Goal: Information Seeking & Learning: Learn about a topic

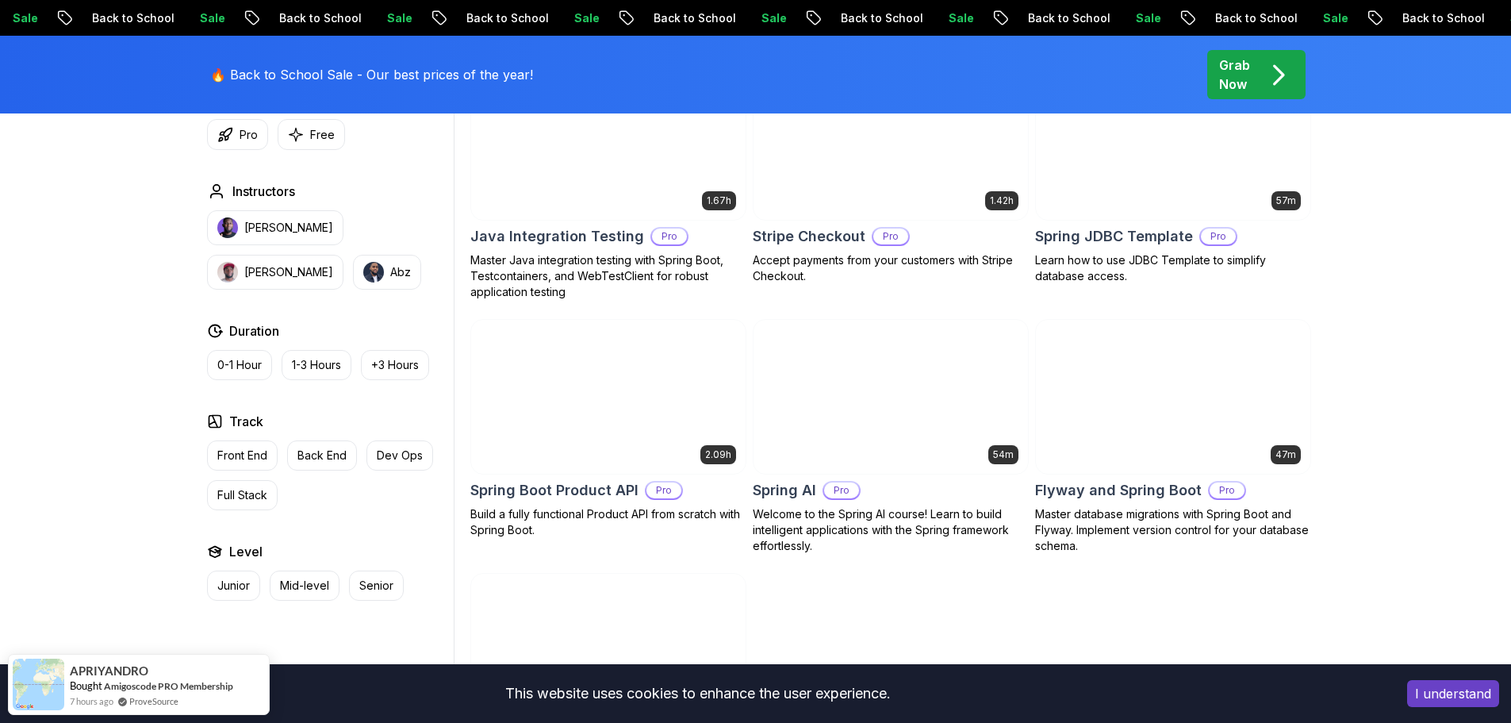
scroll to position [1031, 0]
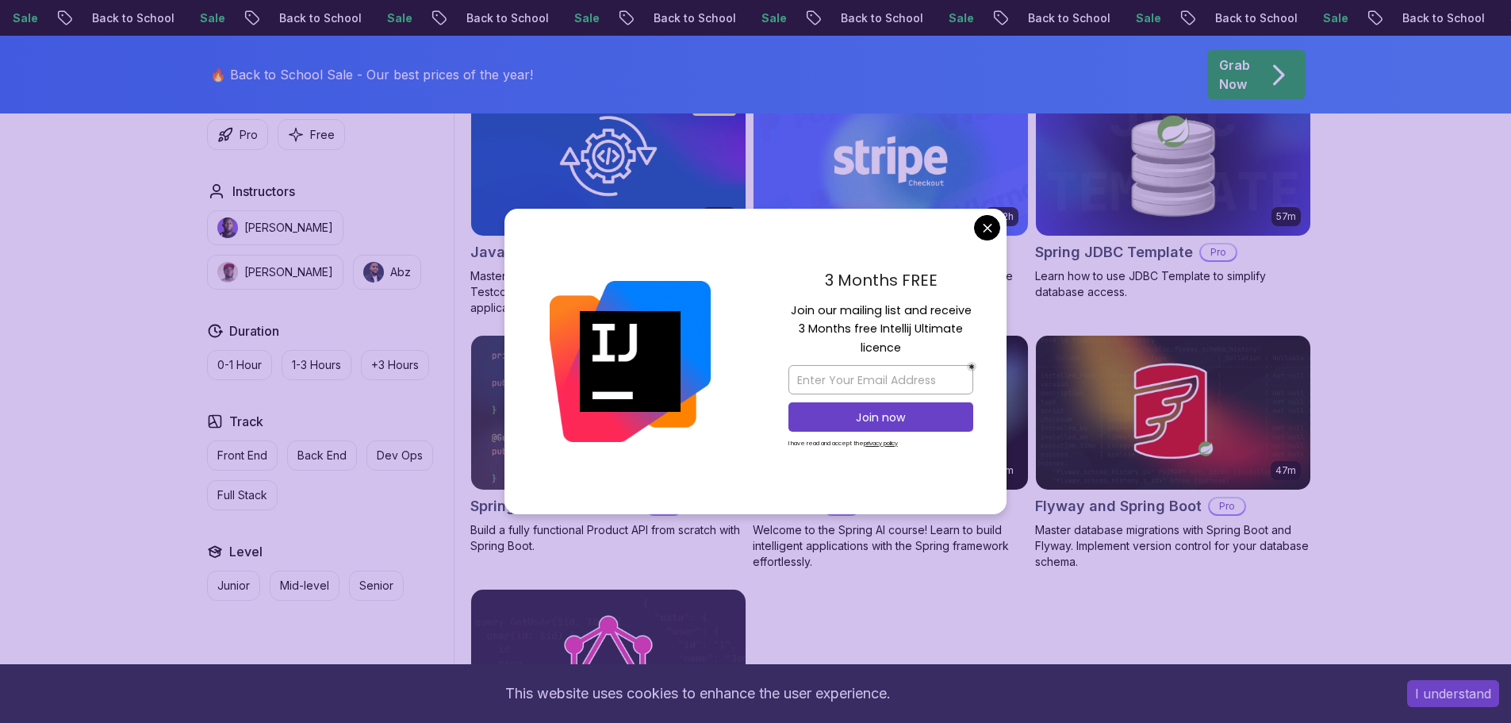
click at [995, 228] on body "Sale Back to School Sale Back to School Sale Back to School Sale Back to School…" at bounding box center [755, 321] width 1511 height 2704
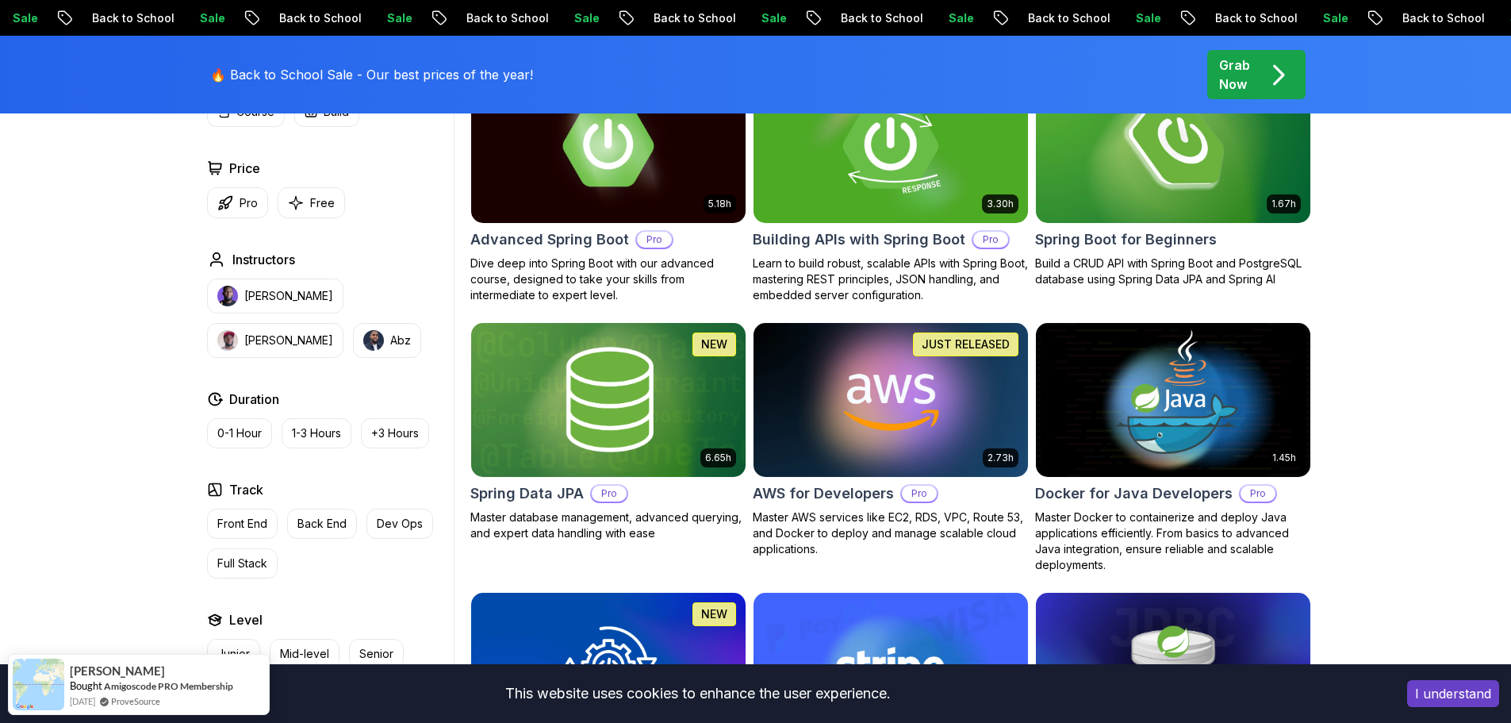
scroll to position [555, 0]
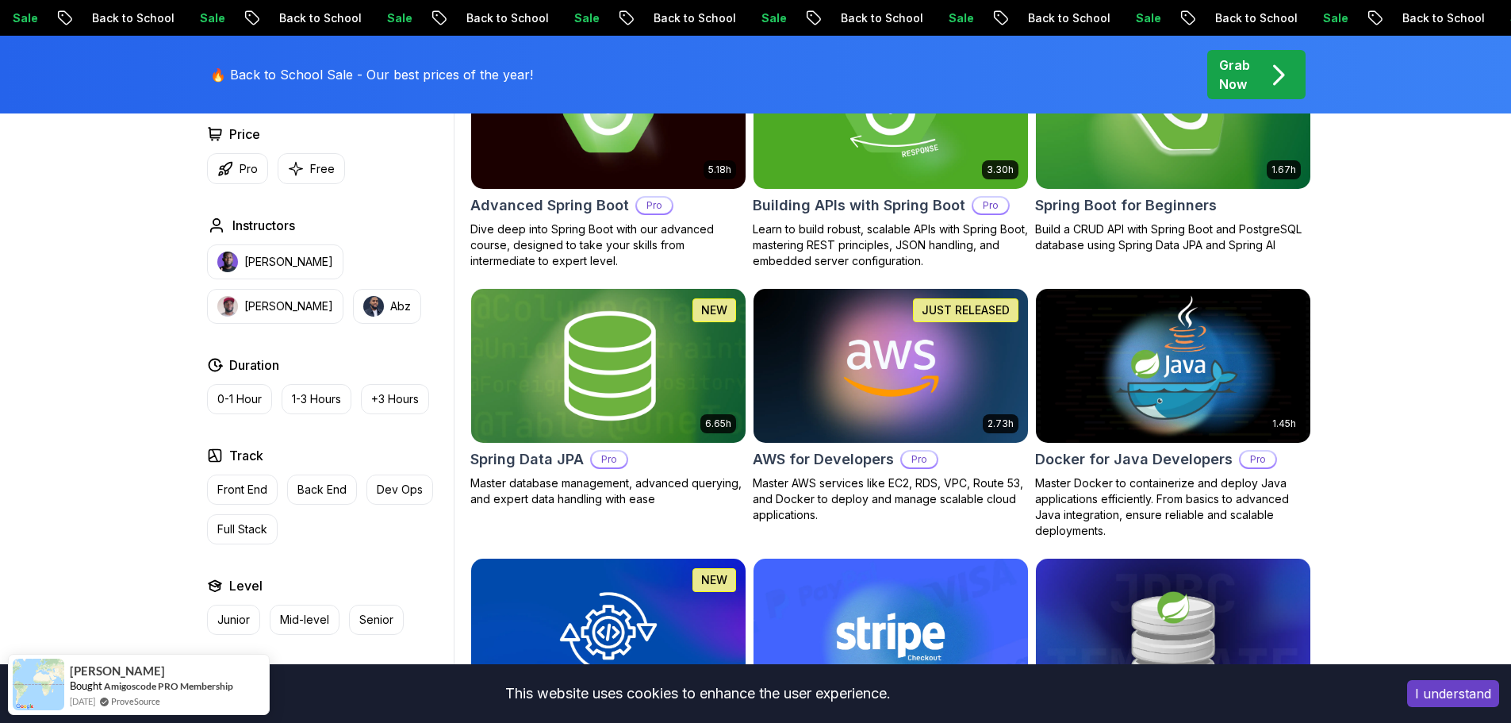
click at [623, 352] on img at bounding box center [608, 365] width 288 height 161
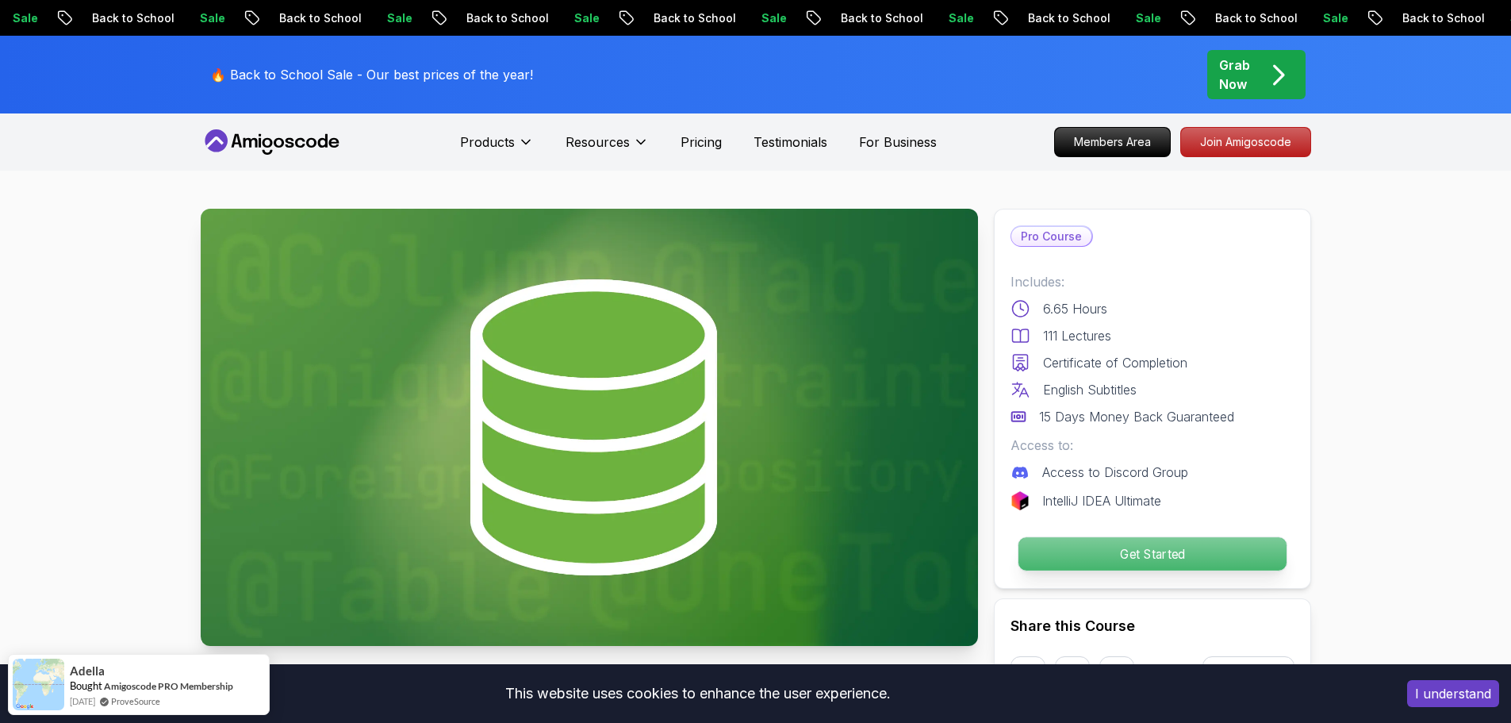
click at [1126, 558] on p "Get Started" at bounding box center [1152, 553] width 268 height 33
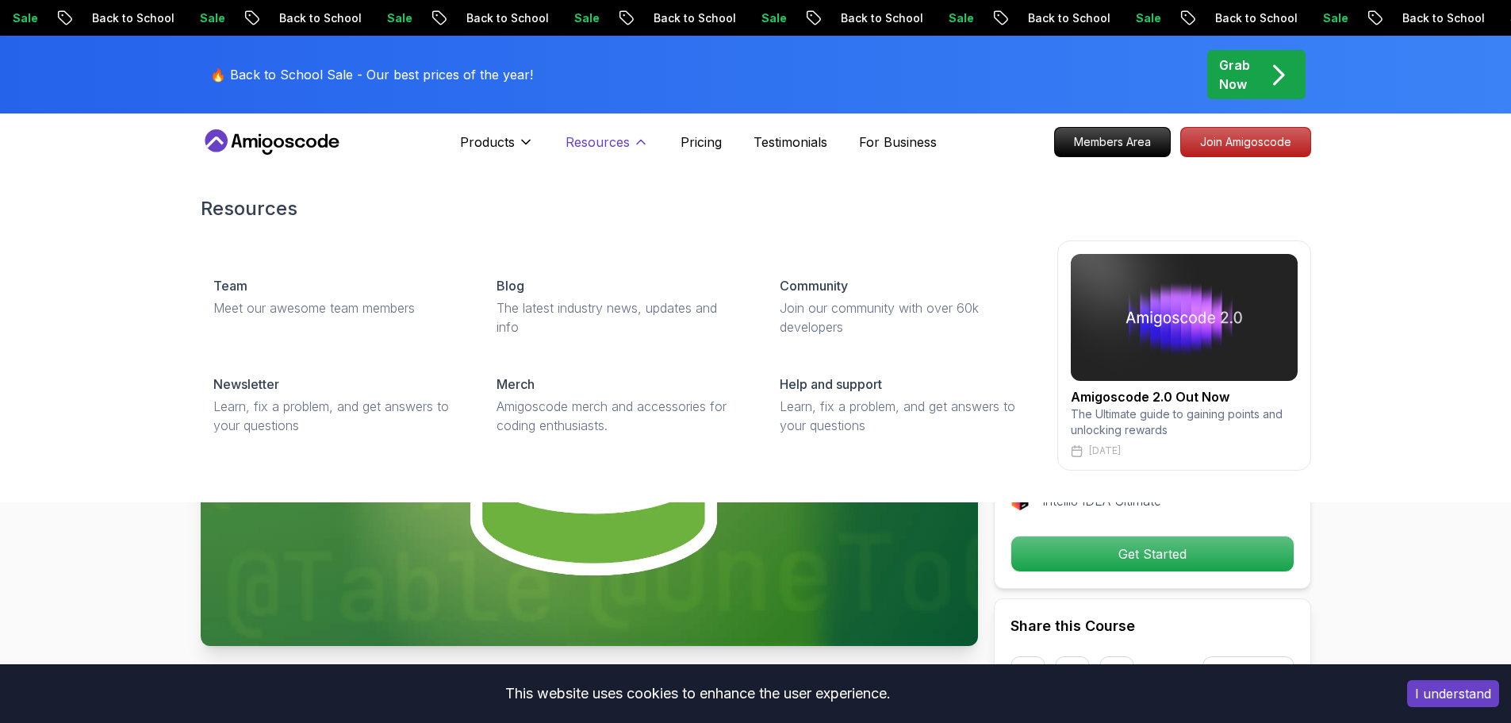
click at [581, 144] on p "Resources" at bounding box center [598, 141] width 64 height 19
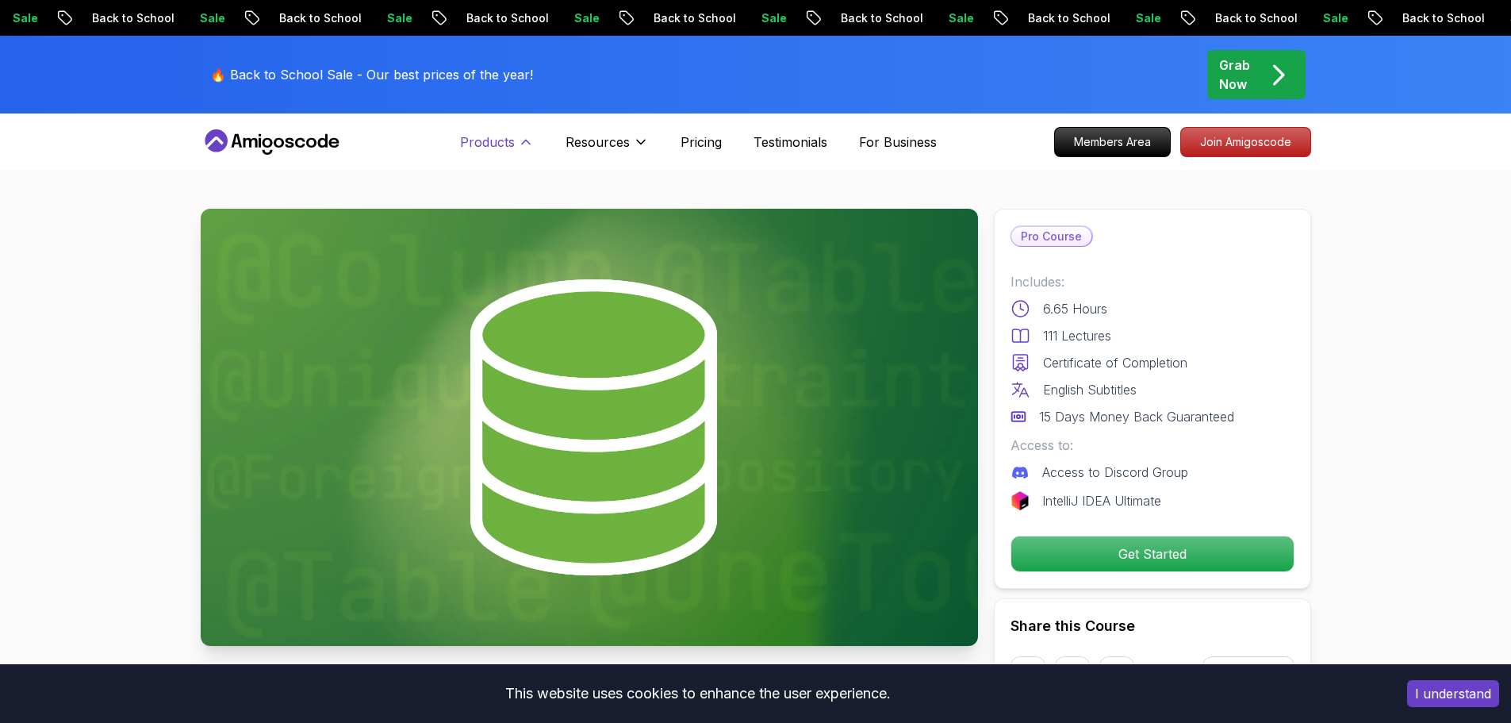
click at [497, 142] on p "Products" at bounding box center [487, 141] width 55 height 19
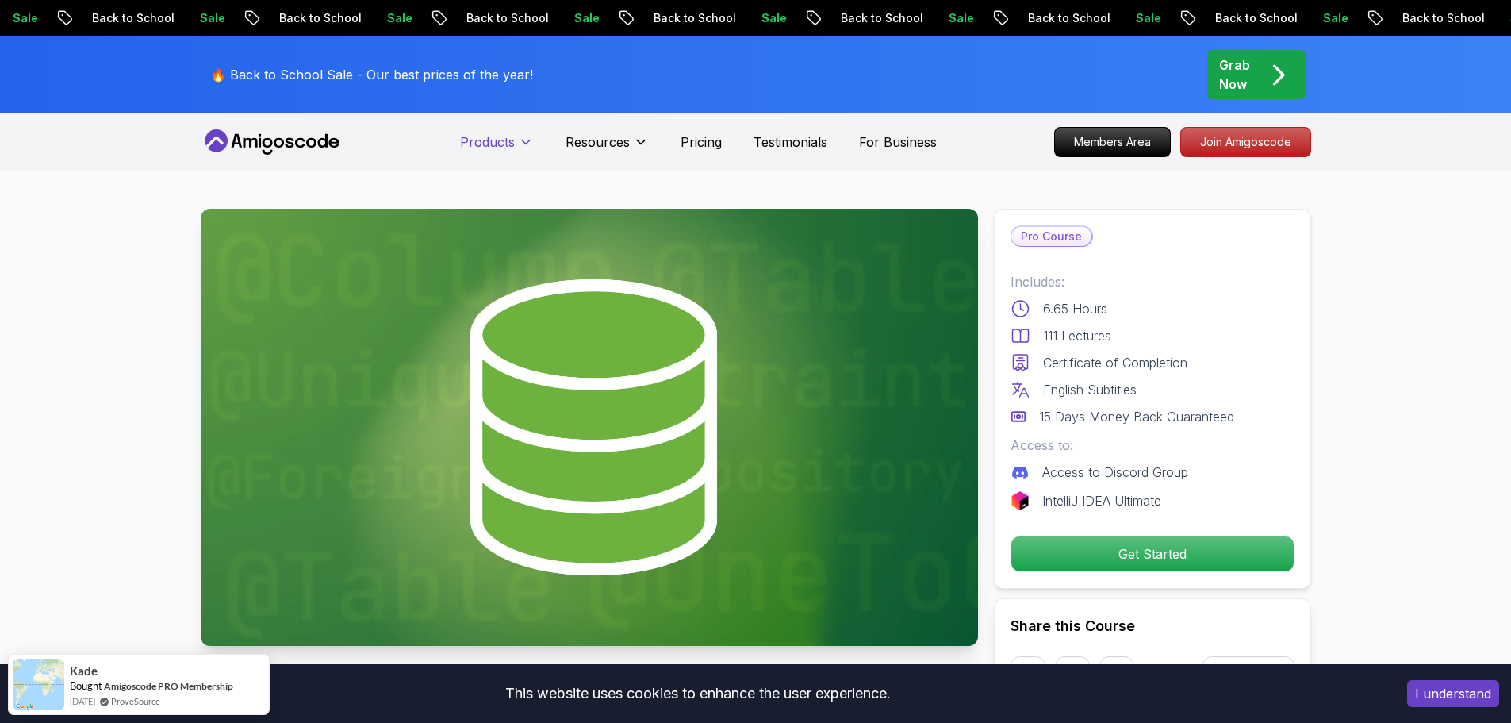
click at [497, 142] on p "Products" at bounding box center [487, 141] width 55 height 19
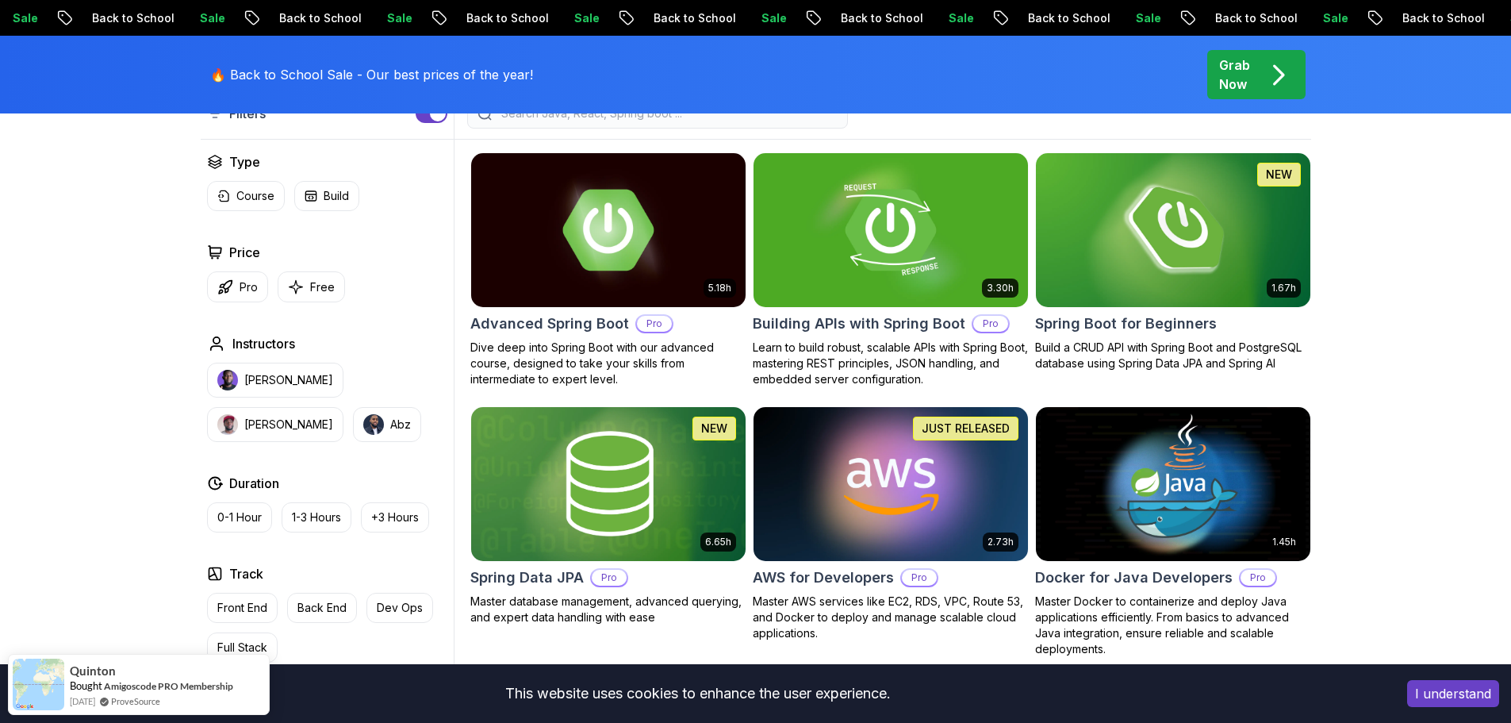
scroll to position [317, 0]
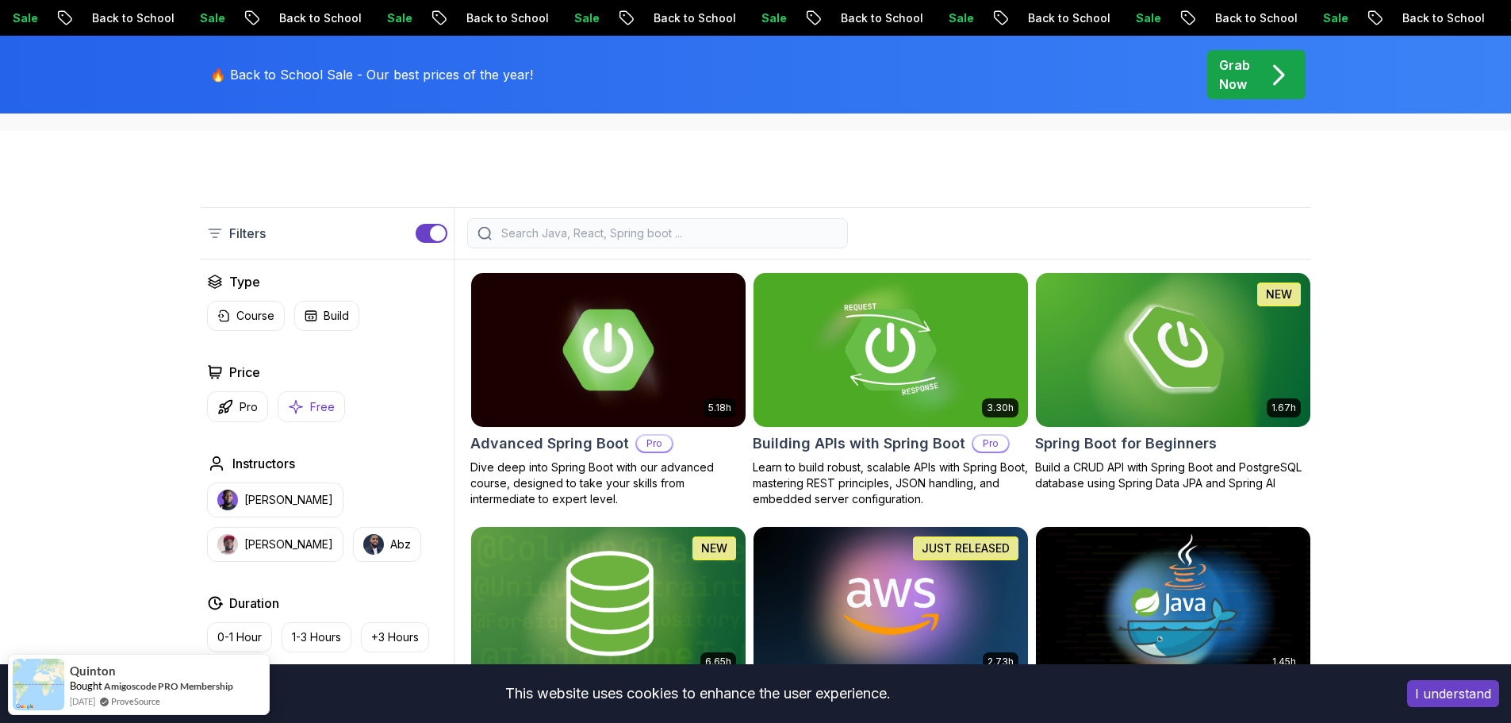
click at [298, 402] on icon "button" at bounding box center [296, 406] width 16 height 17
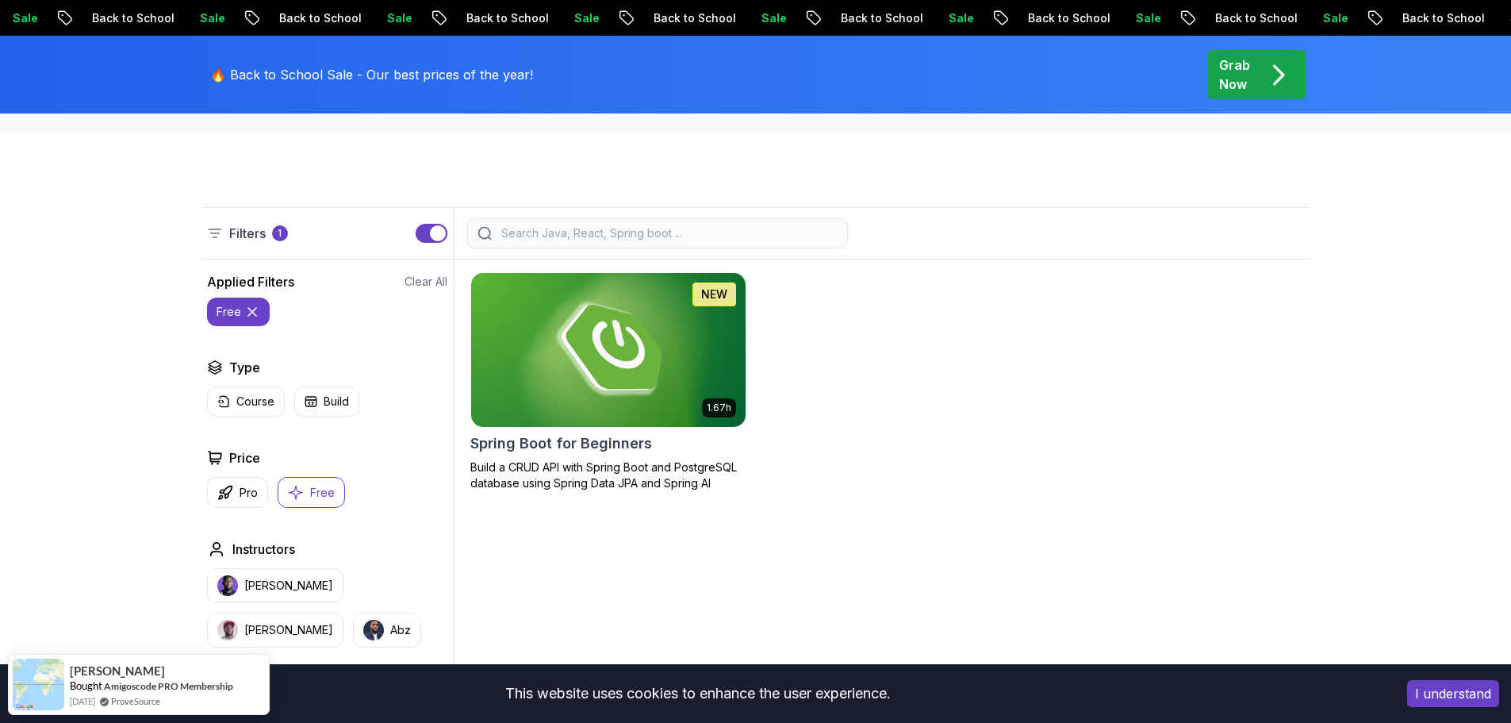
click at [516, 363] on img at bounding box center [608, 349] width 288 height 161
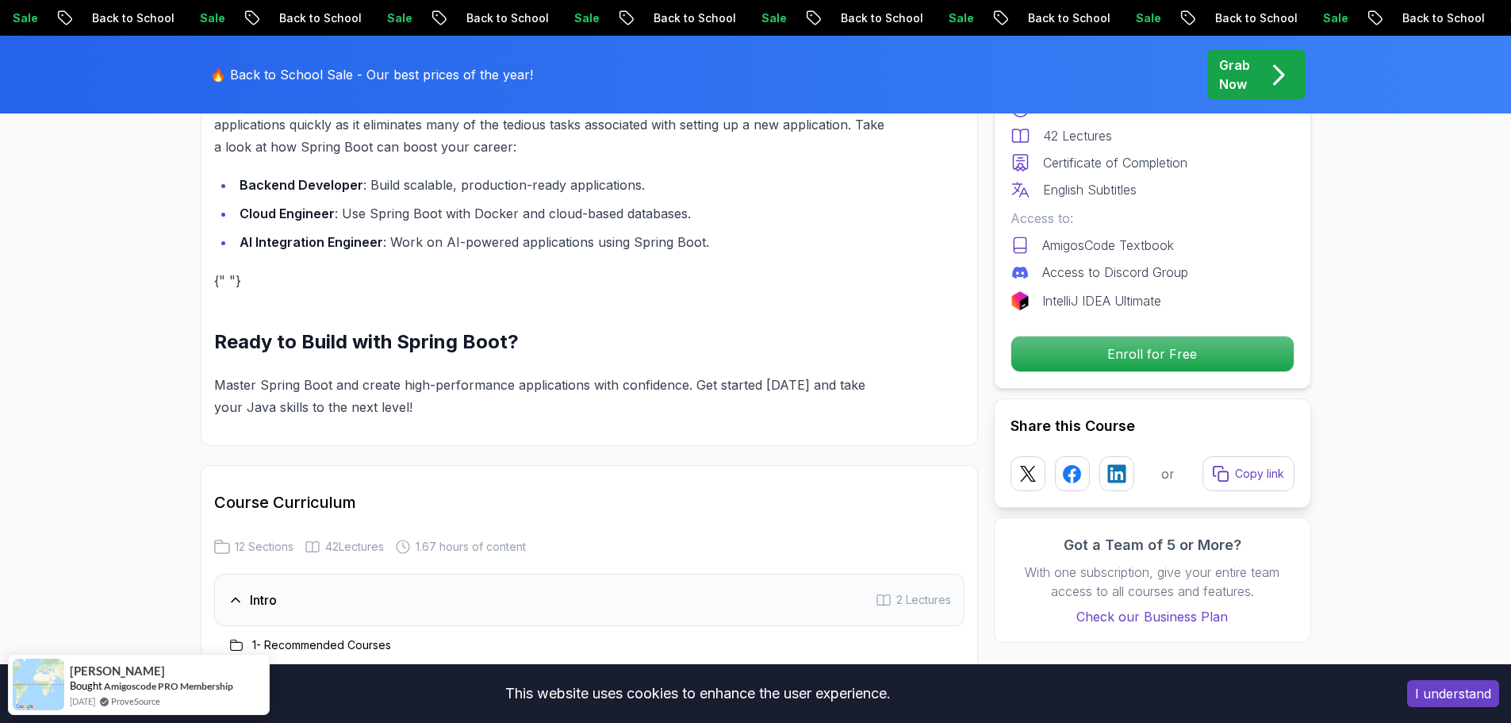
scroll to position [1586, 0]
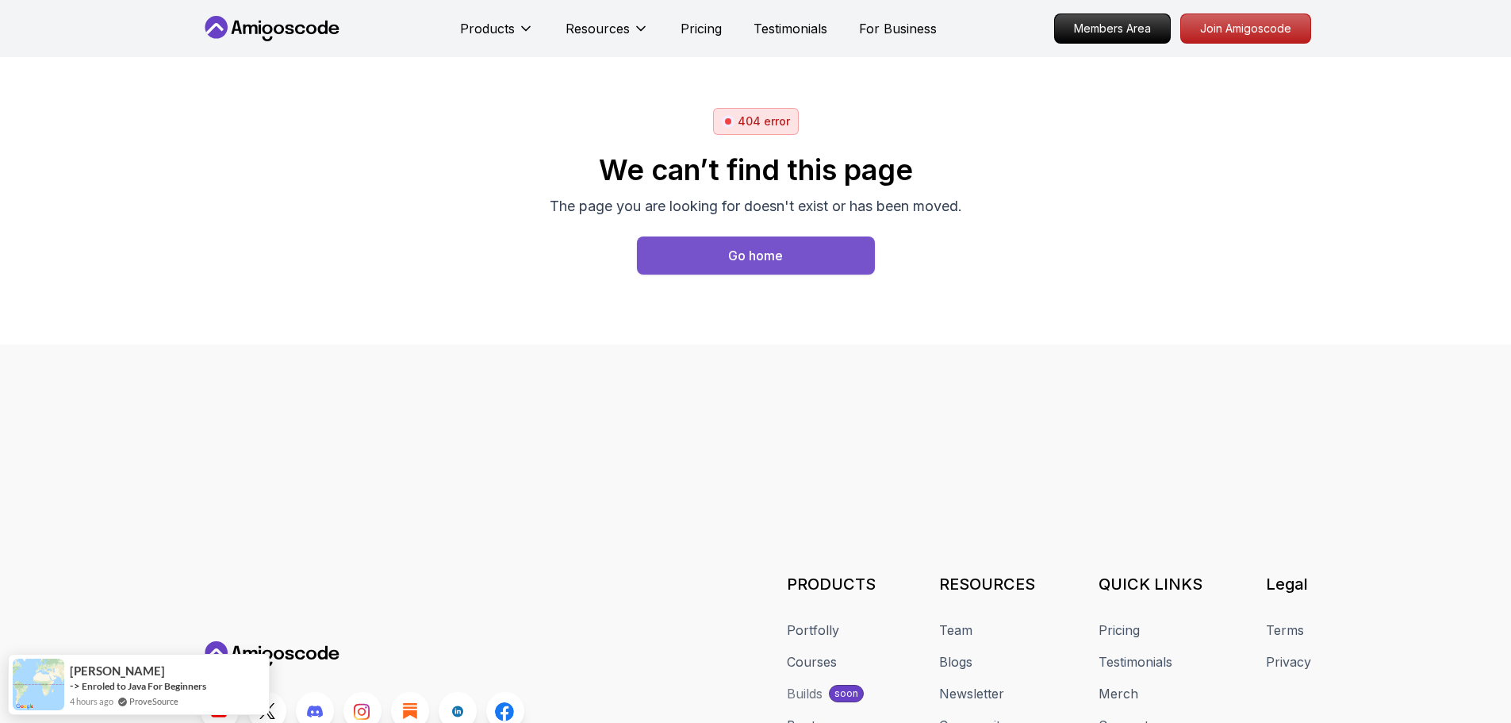
click at [685, 264] on button "Go home" at bounding box center [756, 255] width 238 height 38
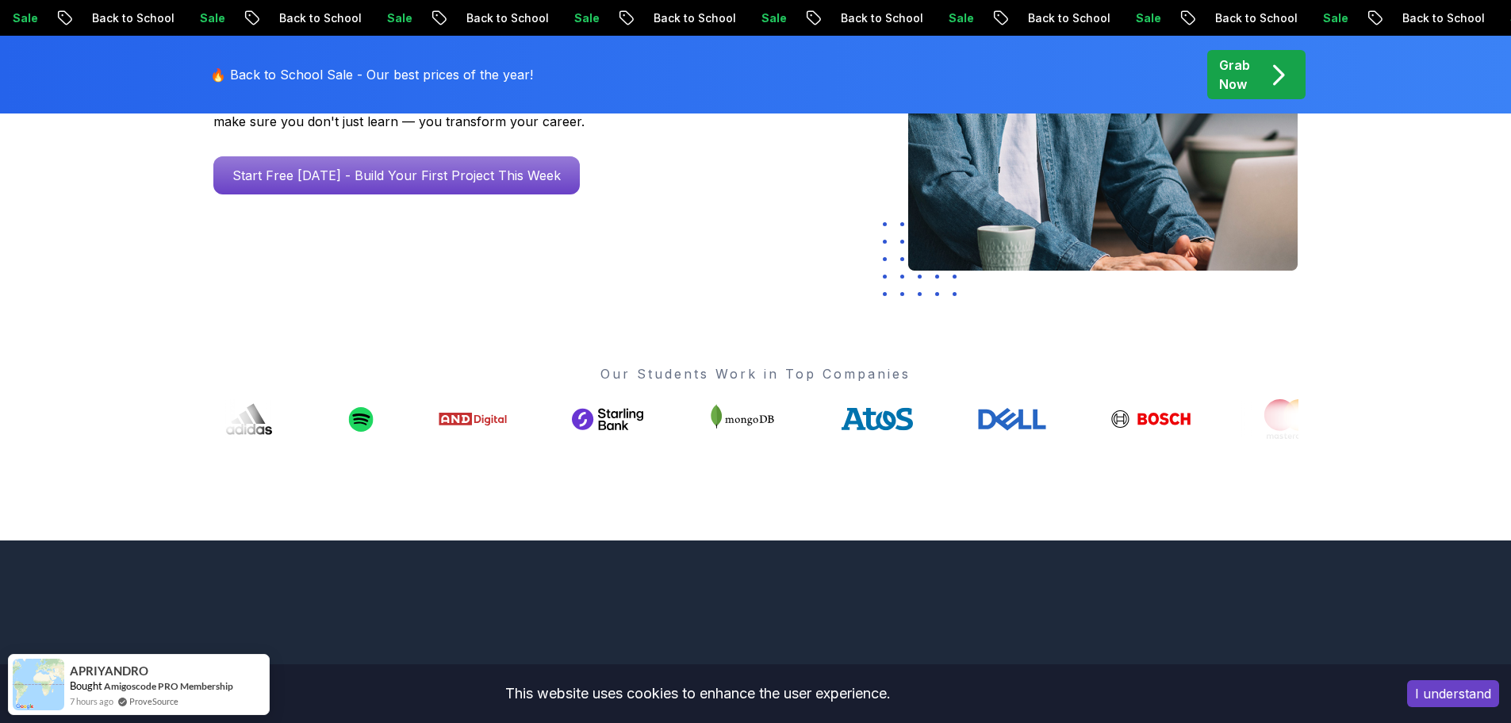
scroll to position [476, 0]
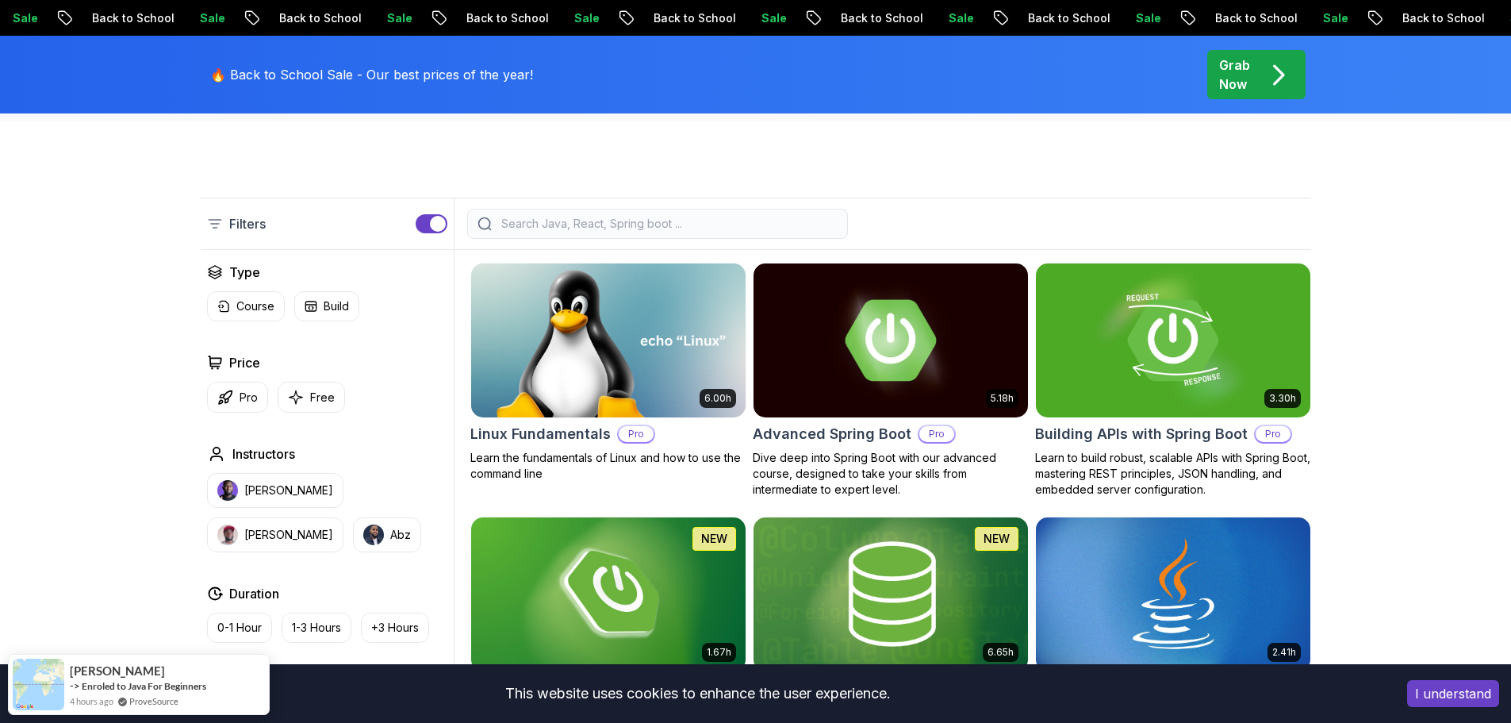
scroll to position [159, 0]
